Goal: Task Accomplishment & Management: Use online tool/utility

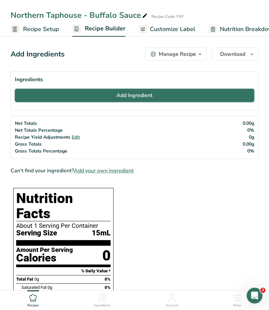
click at [96, 95] on button "Add Ingredient" at bounding box center [135, 95] width 240 height 13
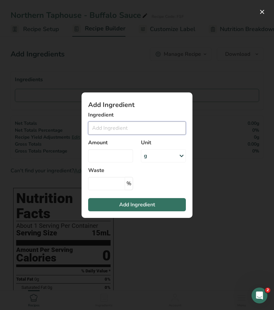
click at [122, 130] on input "Add ingredient modal" at bounding box center [137, 128] width 98 height 13
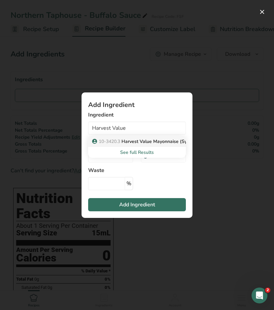
click at [141, 141] on p "10-3420.3 Harvest Value Mayonnaise (Sysco)" at bounding box center [144, 141] width 102 height 7
type input "Harvest Value Mayonnaise (Sysco)"
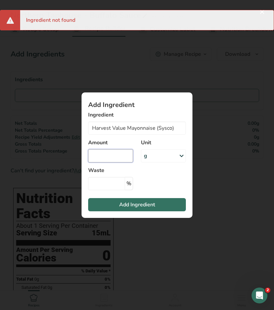
click at [118, 157] on input "Add ingredient modal" at bounding box center [110, 155] width 45 height 13
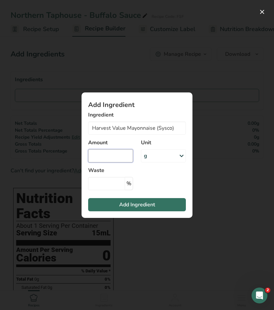
click at [118, 156] on input "Add ingredient modal" at bounding box center [110, 155] width 45 height 13
type input "44.44"
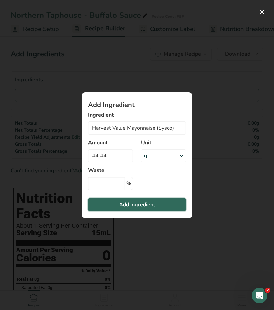
click at [132, 204] on span "Add Ingredient" at bounding box center [137, 205] width 36 height 8
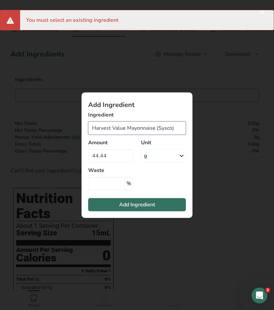
click at [119, 130] on input "Harvest Value Mayonnaise (Sysco)" at bounding box center [137, 128] width 98 height 13
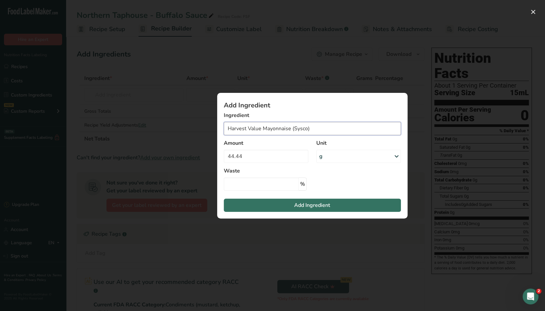
click at [290, 126] on input "Harvest Value Mayonnaise (Sysco)" at bounding box center [312, 128] width 177 height 13
click at [328, 203] on span "Add Ingredient" at bounding box center [312, 205] width 36 height 8
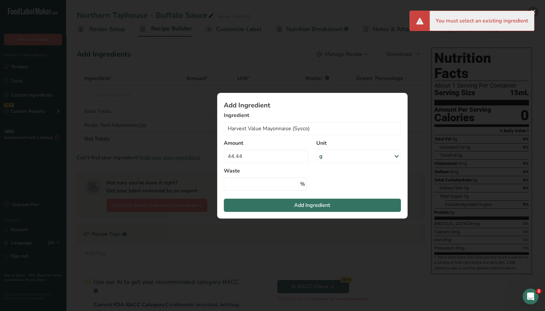
click at [534, 10] on button "Add ingredient modal" at bounding box center [533, 12] width 11 height 11
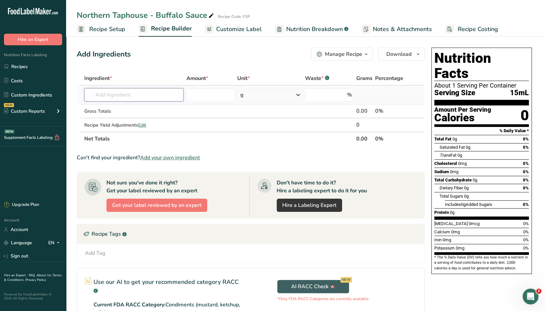
click at [140, 96] on input "text" at bounding box center [133, 94] width 99 height 13
type input "harvest value"
click at [136, 108] on p "10-3420.3 Harvest Value Mayonnaise (Sysco)" at bounding box center [141, 108] width 102 height 7
type input "Harvest Value Mayonnaise (Sysco)"
click at [194, 98] on input "number" at bounding box center [210, 94] width 49 height 13
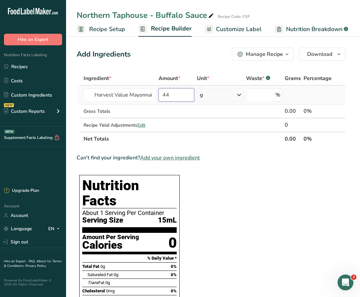
click at [181, 94] on input "44" at bounding box center [177, 94] width 36 height 13
type input "44.44"
click at [184, 93] on input "44.44" at bounding box center [177, 94] width 36 height 13
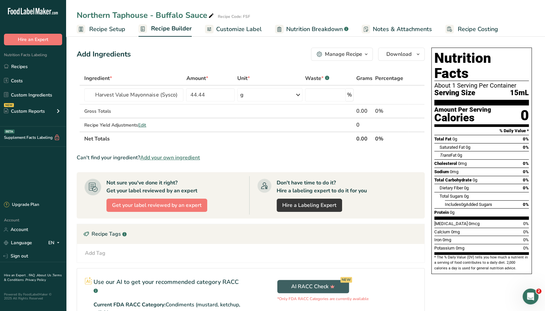
click at [129, 71] on div "Add Ingredients Manage Recipe Delete Recipe Duplicate Recipe Scale Recipe Save …" at bounding box center [253, 211] width 352 height 332
click at [132, 112] on div "Gross Totals" at bounding box center [133, 111] width 99 height 7
click at [120, 95] on input "Harvest Value Mayonnaise (Sysco)" at bounding box center [133, 94] width 99 height 13
click at [176, 94] on input "Harvest Value Mayonnaise (Sysco)" at bounding box center [133, 94] width 99 height 13
